Goal: Information Seeking & Learning: Check status

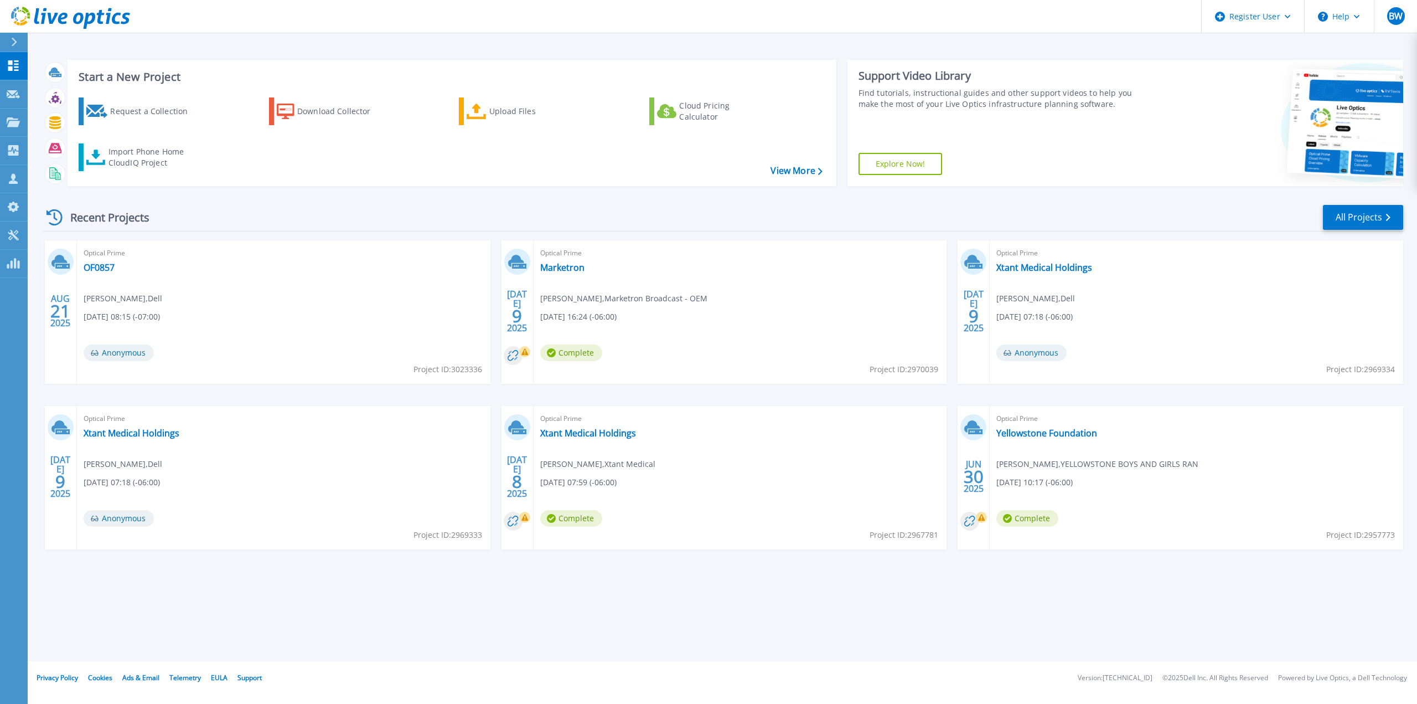
click at [854, 628] on div "Start a New Project Request a Collection Download Collector Upload Files Cloud …" at bounding box center [723, 330] width 1390 height 661
click at [20, 97] on link "Request Capture Request Capture" at bounding box center [14, 94] width 28 height 28
click at [18, 125] on icon at bounding box center [13, 121] width 13 height 9
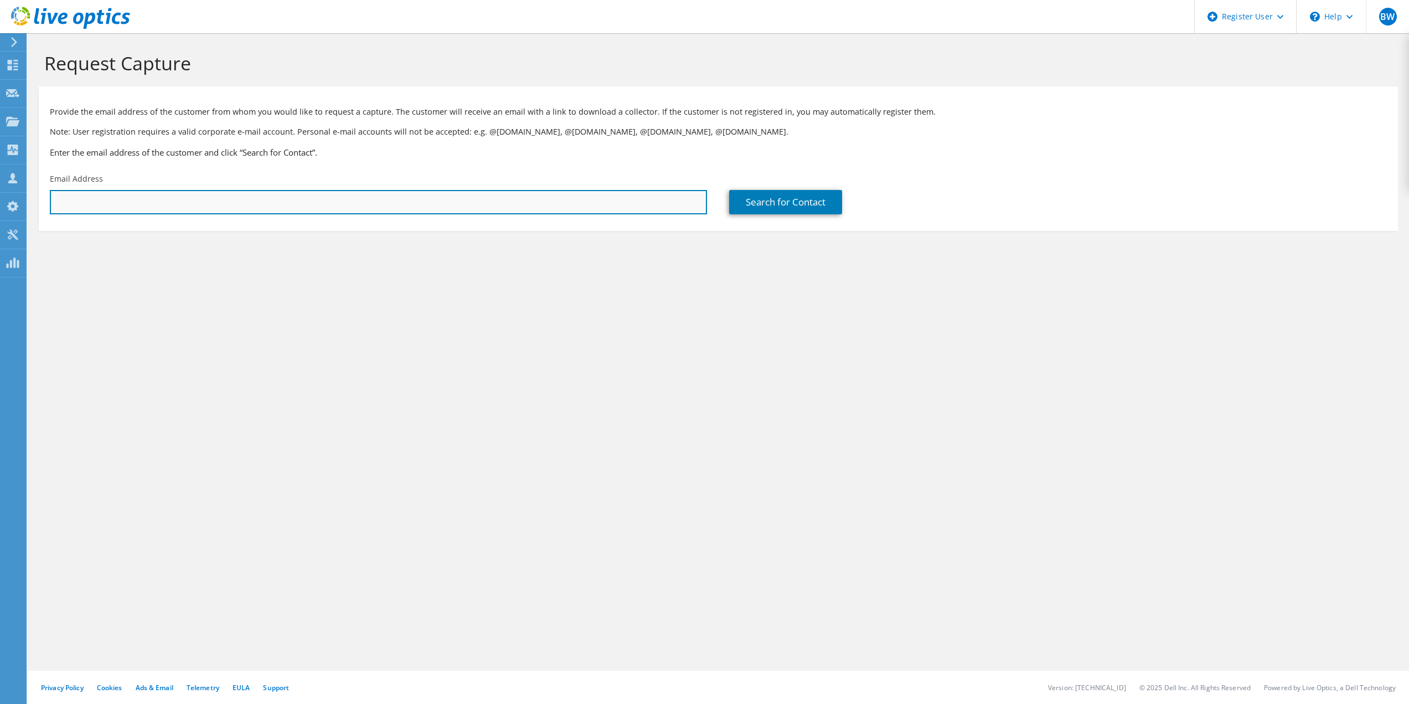
click at [307, 200] on input "text" at bounding box center [378, 202] width 657 height 24
paste input "mjseverns@klamathcountyor.gov"
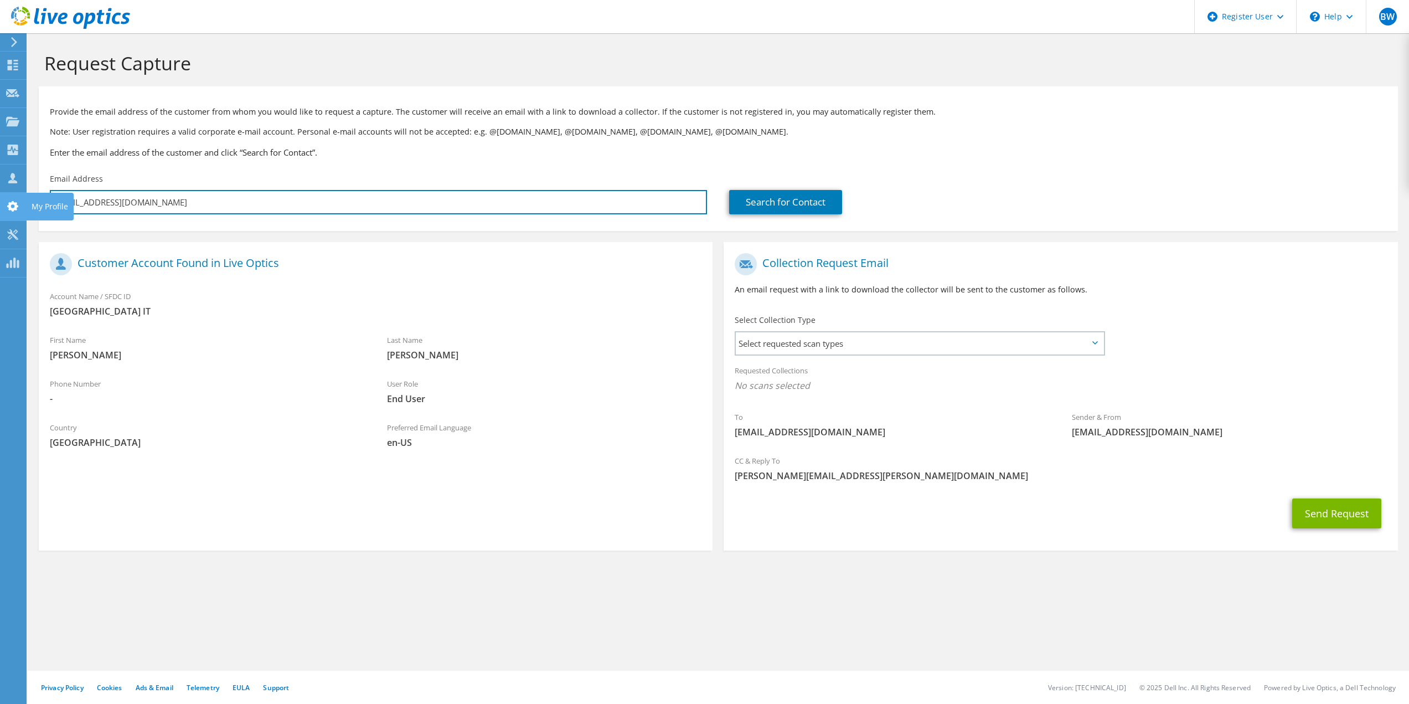
drag, startPoint x: 259, startPoint y: 193, endPoint x: 0, endPoint y: 197, distance: 259.1
click at [0, 198] on div "BW Dell User Branden Westhoff Branden.Westhoff@dell.com Dell My Profile Log Out…" at bounding box center [704, 352] width 1409 height 704
type input "mjseverns@klamathcountyor.gov"
click at [178, 159] on div "Provide the email address of the customer from whom you would like to request a…" at bounding box center [718, 130] width 1359 height 76
click at [180, 194] on input "mjseverns@klamathcountyor.gov" at bounding box center [378, 202] width 657 height 24
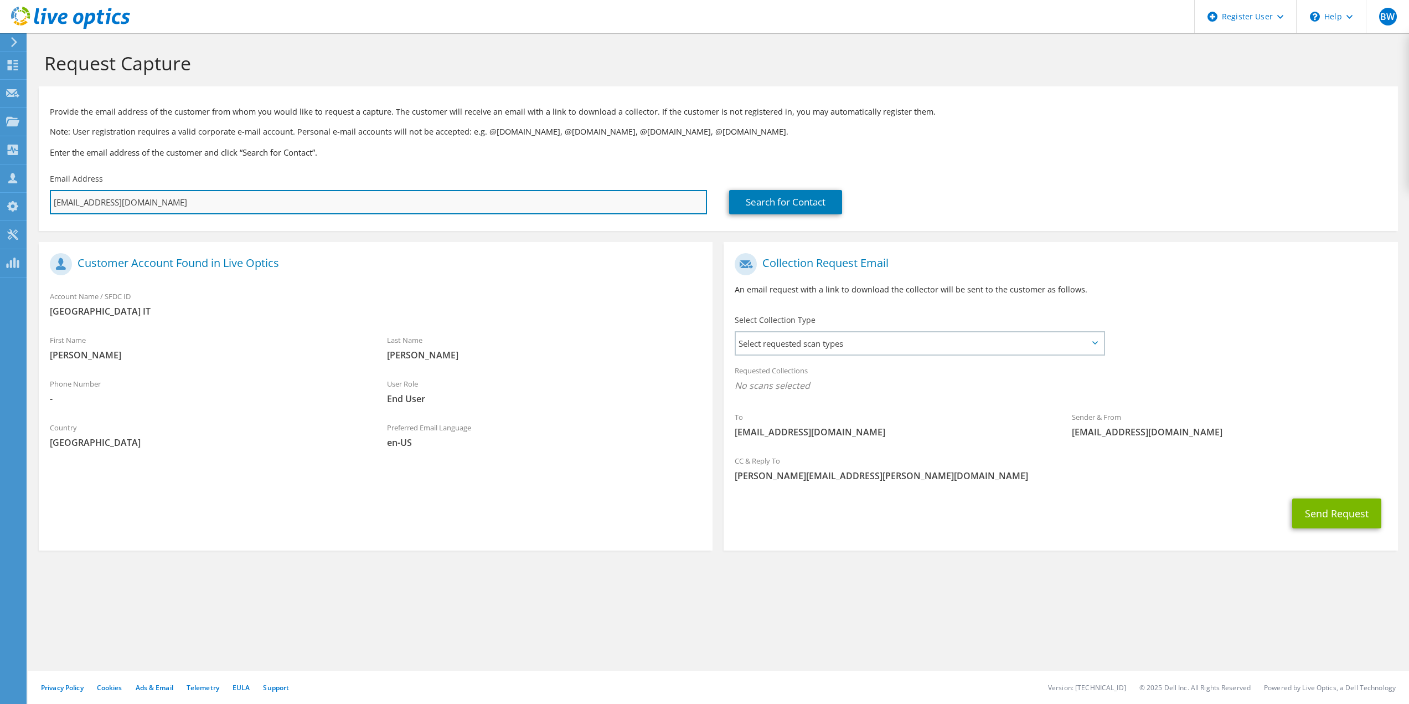
click at [181, 193] on input "mjseverns@klamathcountyor.gov" at bounding box center [378, 202] width 657 height 24
click at [180, 193] on input "mjseverns@klamathcountyor.gov" at bounding box center [378, 202] width 657 height 24
click at [179, 190] on input "mjseverns@klamathcountyor.gov" at bounding box center [378, 202] width 657 height 24
click at [180, 202] on input "mjseverns@klamathcountyor.gov" at bounding box center [378, 202] width 657 height 24
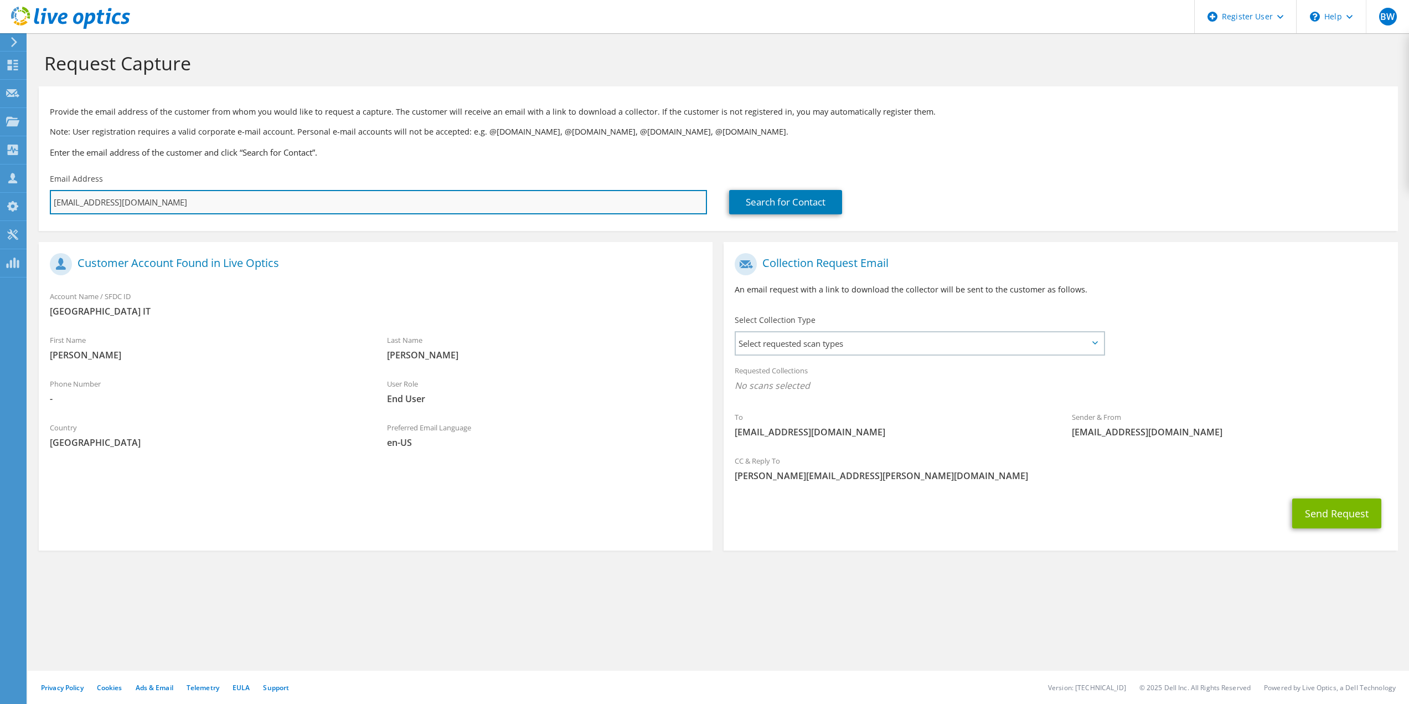
click at [178, 199] on input "mjseverns@klamathcountyor.gov" at bounding box center [378, 202] width 657 height 24
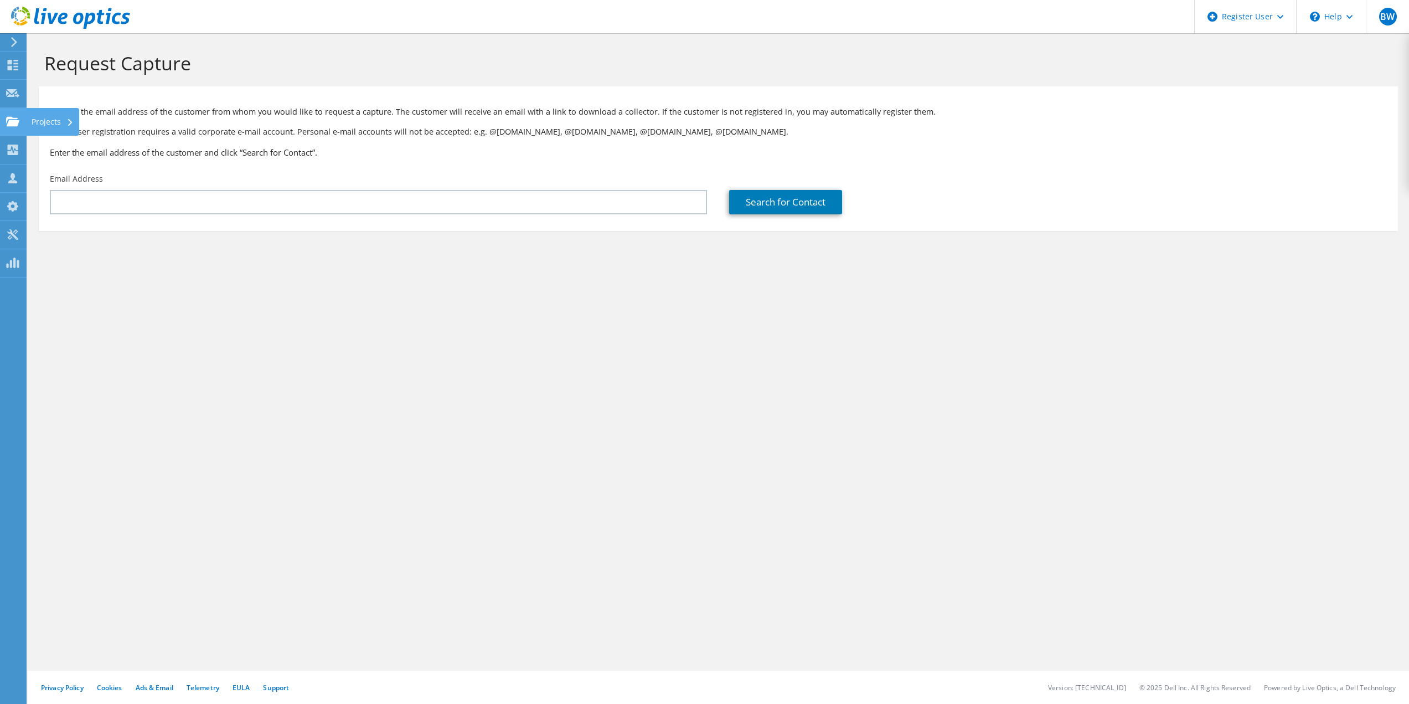
click at [11, 120] on icon at bounding box center [12, 121] width 13 height 11
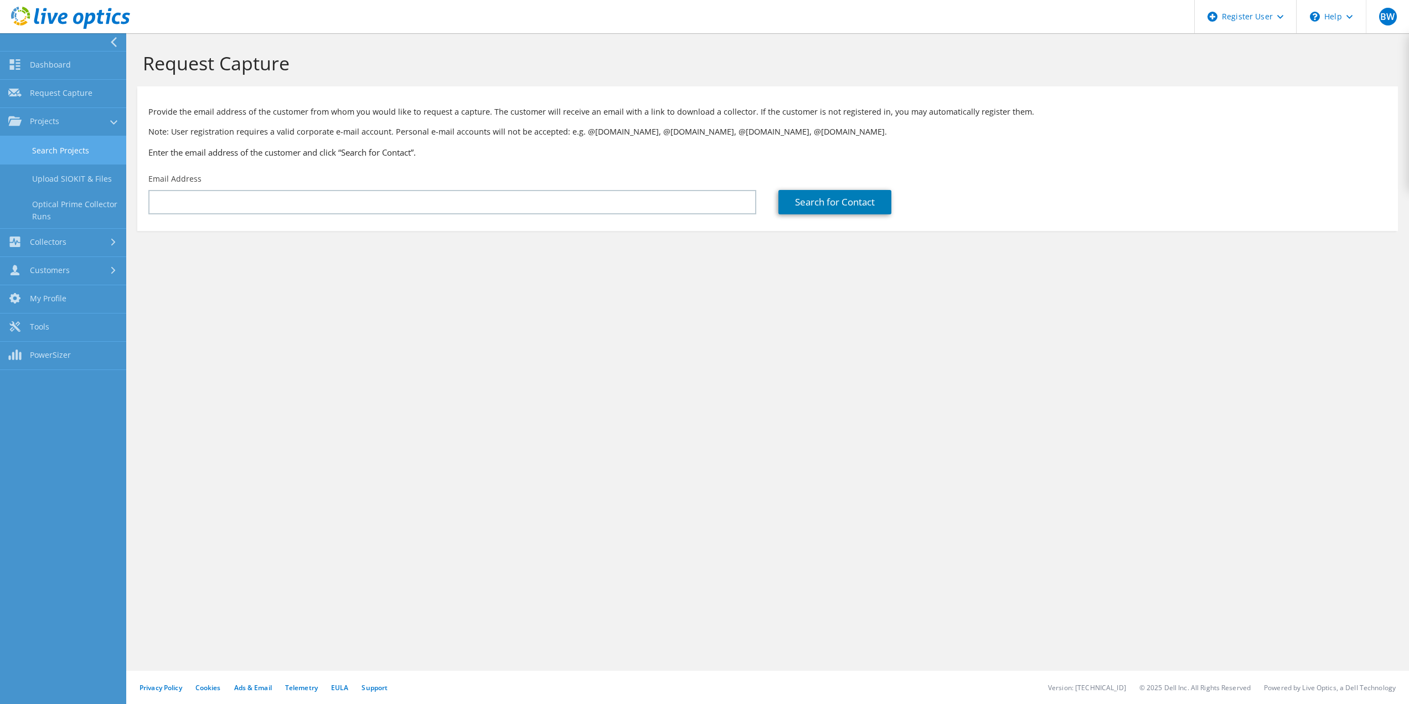
click at [33, 146] on link "Search Projects" at bounding box center [63, 150] width 126 height 28
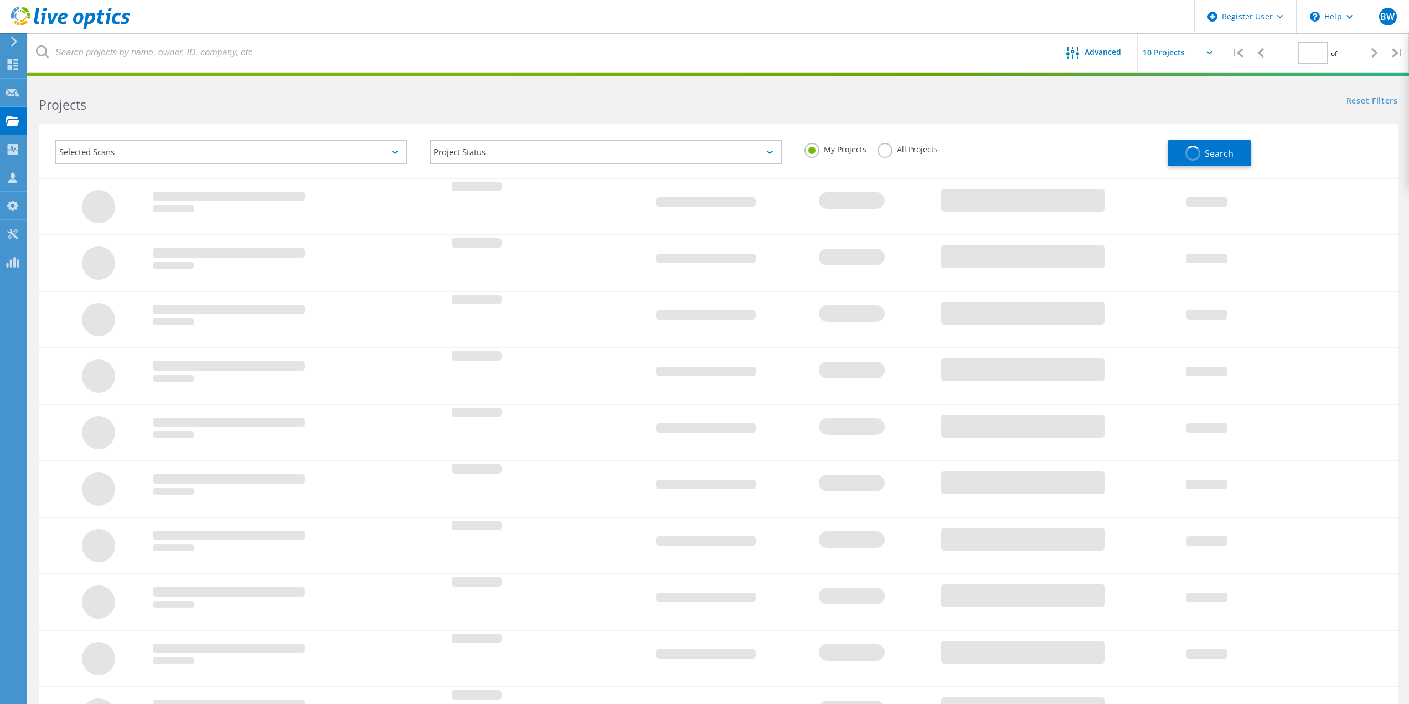
type input "1"
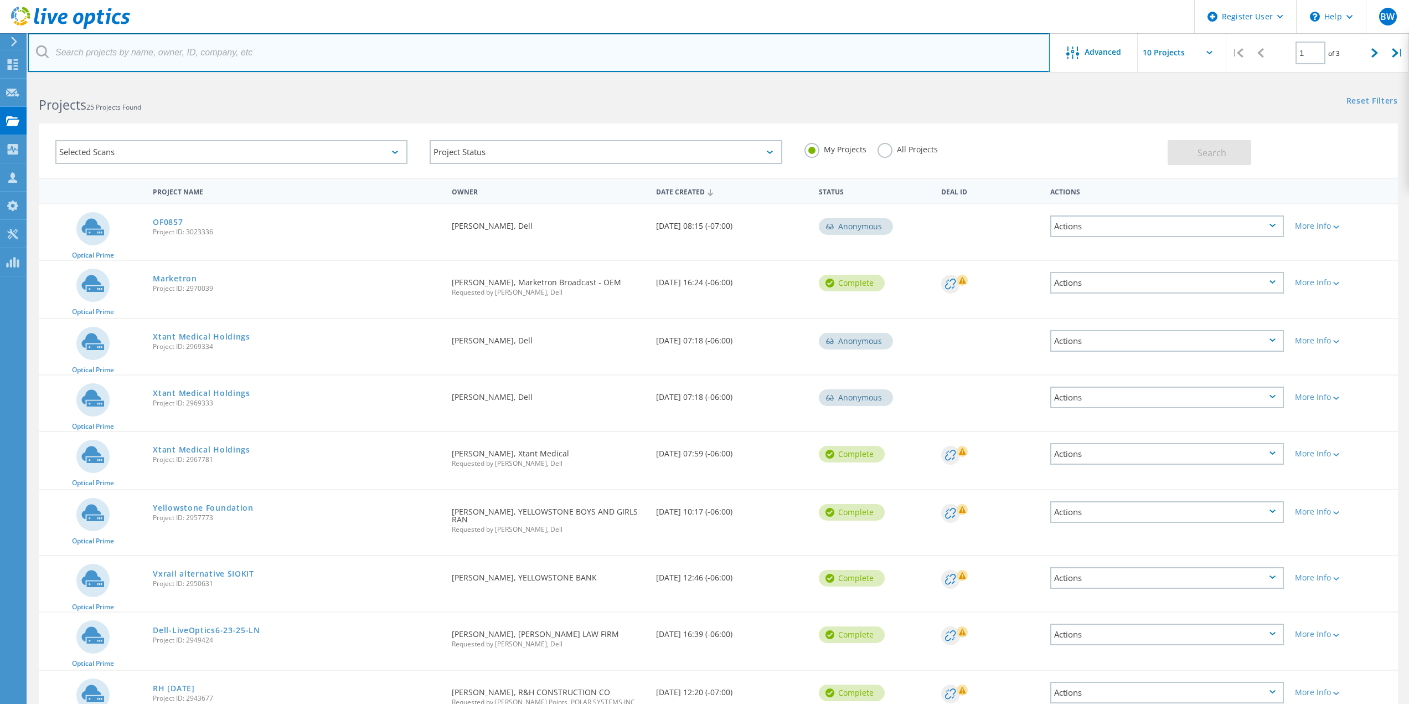
click at [177, 50] on input "text" at bounding box center [539, 52] width 1022 height 39
paste input "@[DOMAIN_NAME]"
type input "@[DOMAIN_NAME]"
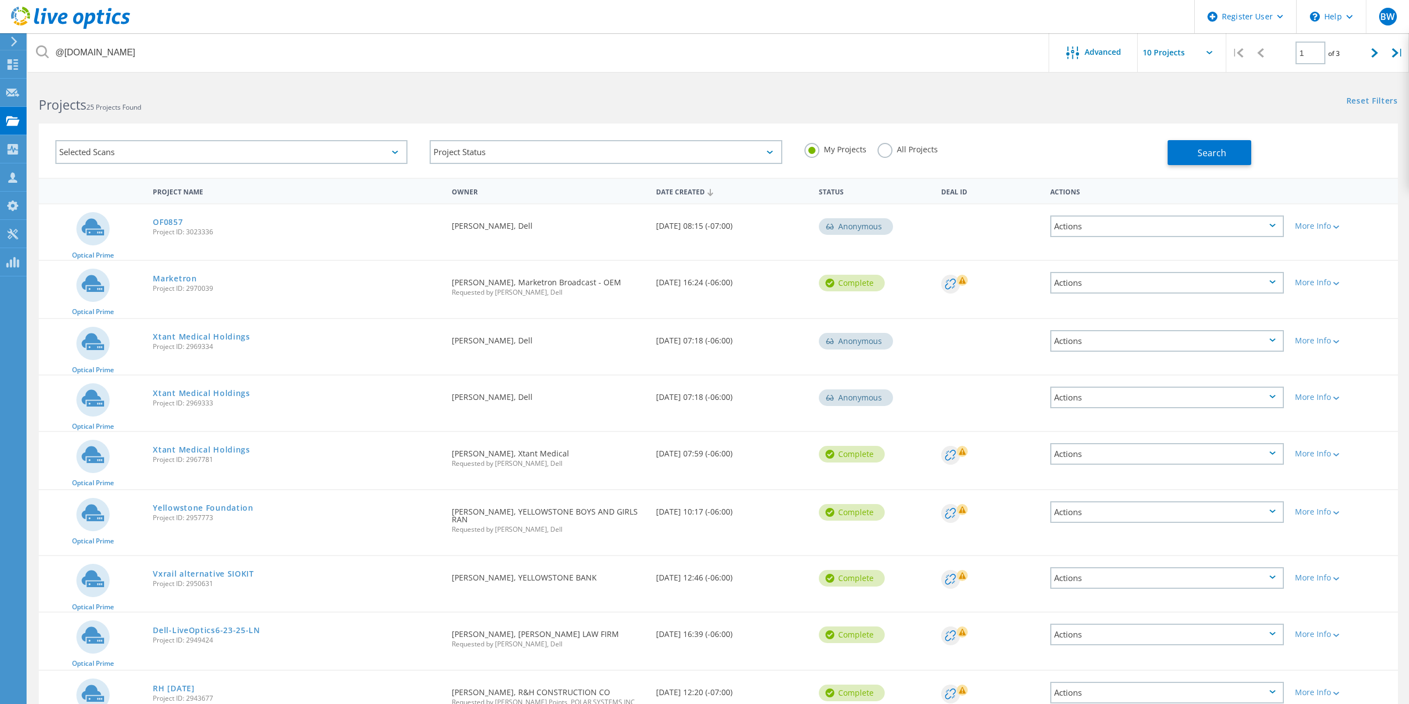
click at [892, 156] on div "All Projects" at bounding box center [907, 151] width 60 height 16
click at [884, 151] on label "All Projects" at bounding box center [907, 148] width 60 height 11
click at [0, 0] on input "All Projects" at bounding box center [0, 0] width 0 height 0
drag, startPoint x: 1168, startPoint y: 155, endPoint x: 1196, endPoint y: 156, distance: 27.7
click at [1195, 156] on div "Selected Scans Project Status In Progress Complete Published Anonymous Archived…" at bounding box center [718, 150] width 1359 height 54
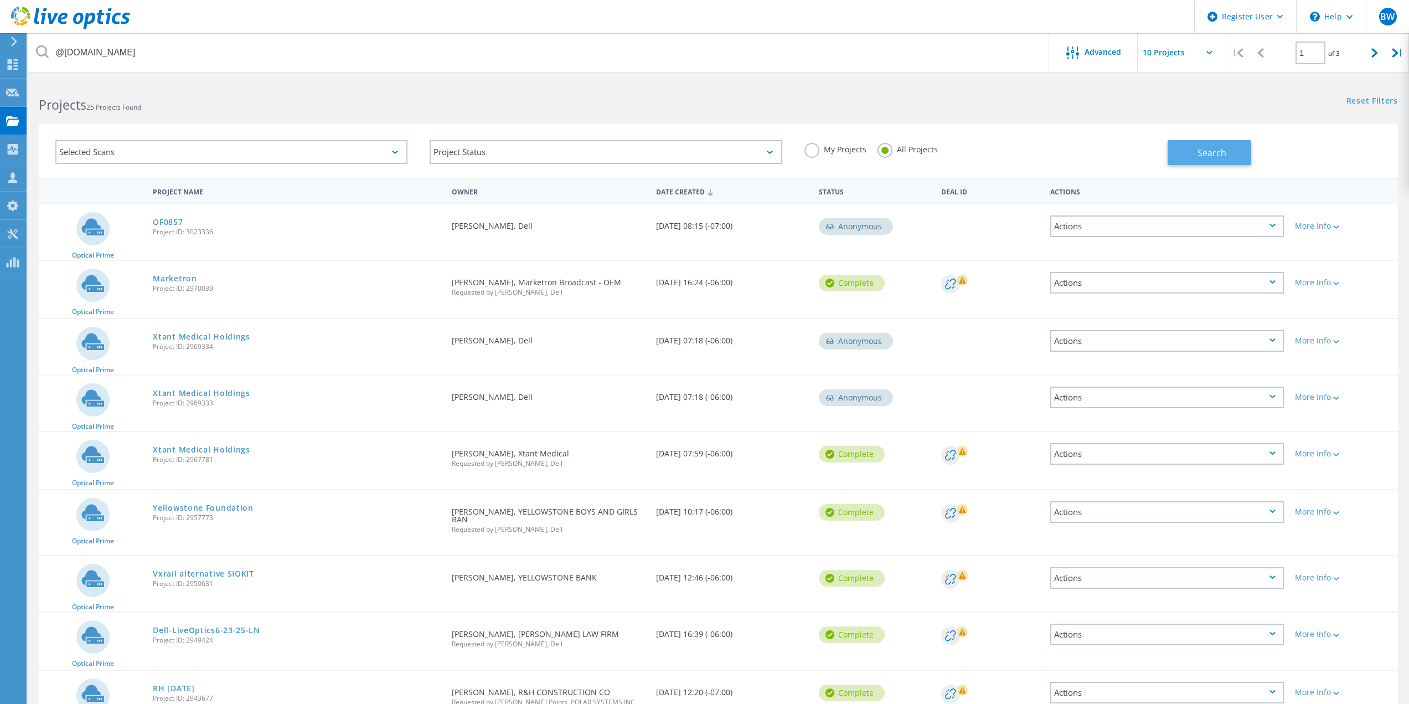
click at [1196, 156] on button "Search" at bounding box center [1210, 152] width 84 height 25
